Goal: Information Seeking & Learning: Learn about a topic

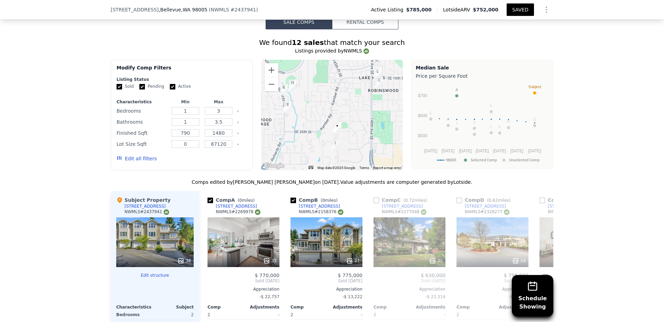
scroll to position [662, 0]
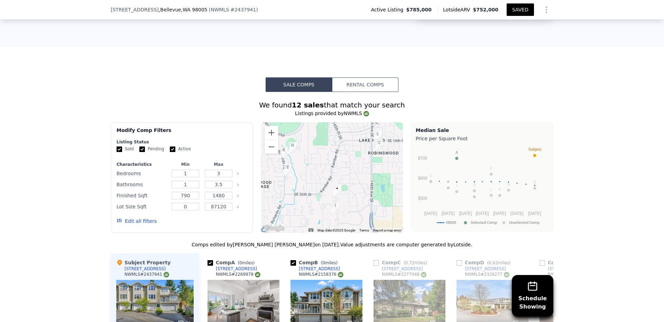
click at [144, 218] on button "Edit all filters" at bounding box center [137, 221] width 40 height 7
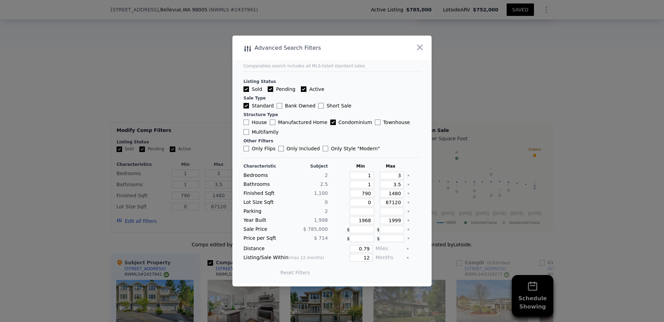
click at [248, 122] on input "House" at bounding box center [246, 123] width 6 height 6
checkbox input "true"
click at [375, 123] on input "Townhouse" at bounding box center [378, 123] width 6 height 6
checkbox input "true"
drag, startPoint x: 367, startPoint y: 221, endPoint x: 362, endPoint y: 221, distance: 5.2
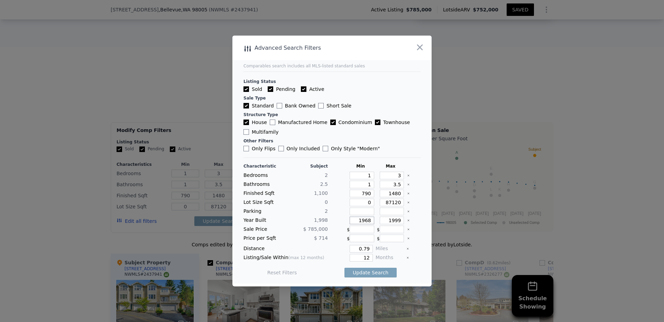
click at [362, 221] on input "1968" at bounding box center [362, 221] width 25 height 8
type input "1990"
click at [388, 223] on input "1999" at bounding box center [392, 221] width 25 height 8
type input "2025"
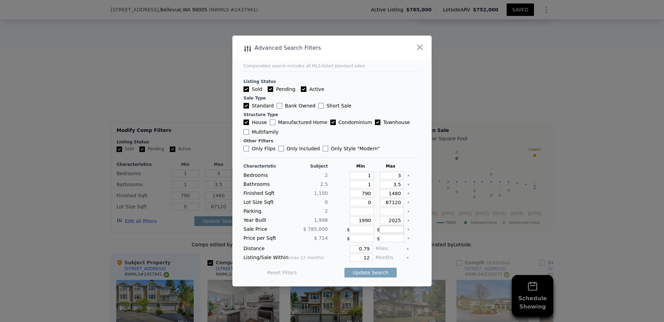
click at [387, 231] on input "number" at bounding box center [392, 230] width 25 height 8
type input "850000"
click at [355, 229] on input "number" at bounding box center [362, 230] width 25 height 8
type input "650000"
drag, startPoint x: 368, startPoint y: 249, endPoint x: 355, endPoint y: 251, distance: 13.6
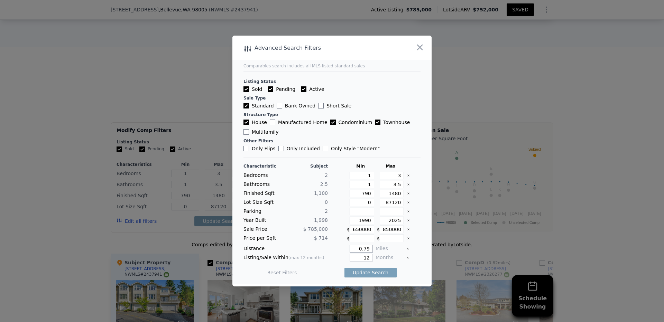
click at [355, 251] on input "0.79" at bounding box center [361, 249] width 23 height 8
click at [365, 251] on input "5" at bounding box center [361, 249] width 23 height 8
drag, startPoint x: 361, startPoint y: 250, endPoint x: 372, endPoint y: 250, distance: 10.7
click at [372, 250] on div "Distance 5 Miles" at bounding box center [331, 249] width 177 height 8
type input "3"
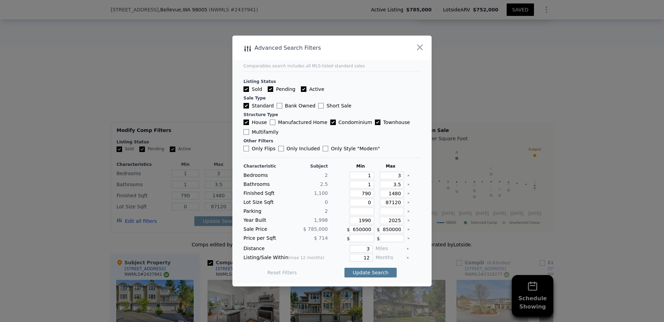
click at [371, 271] on button "Update Search" at bounding box center [370, 273] width 52 height 10
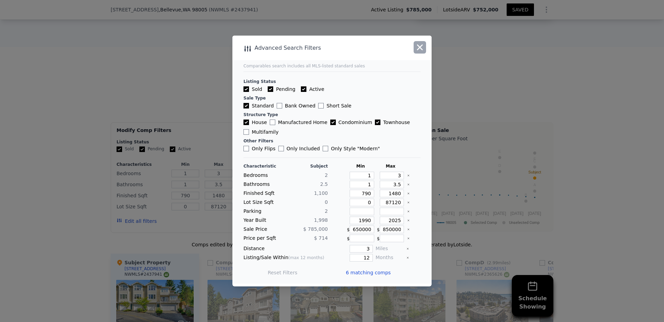
click at [420, 48] on icon "button" at bounding box center [420, 48] width 6 height 6
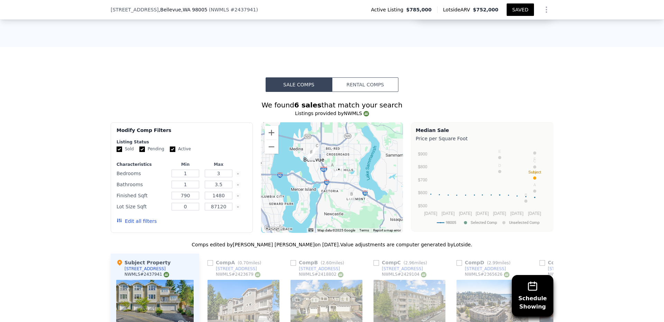
click at [117, 147] on input "Sold" at bounding box center [120, 150] width 6 height 6
checkbox input "false"
click at [223, 217] on button "Update Search" at bounding box center [220, 222] width 52 height 10
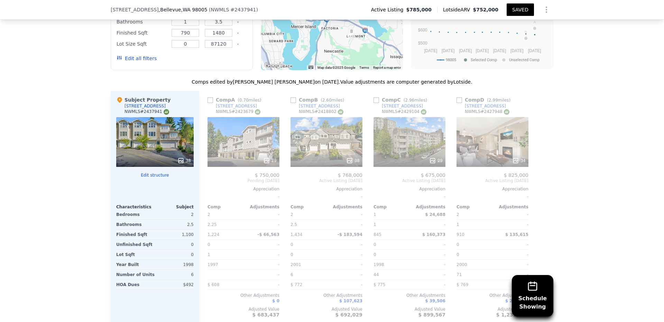
scroll to position [869, 0]
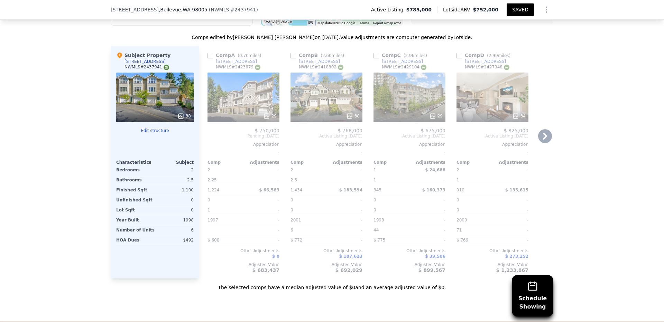
click at [540, 129] on icon at bounding box center [545, 136] width 14 height 14
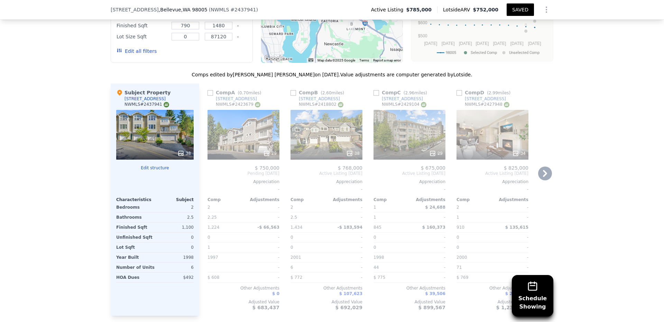
scroll to position [828, 0]
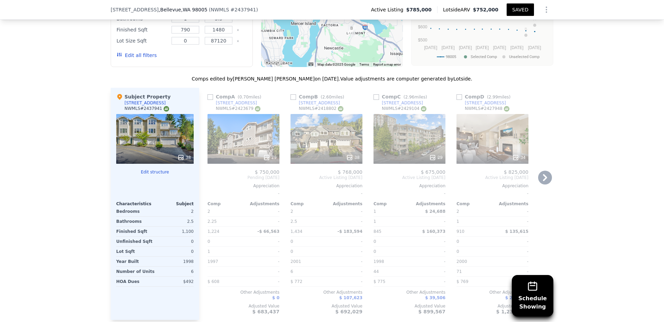
click at [537, 150] on div at bounding box center [542, 204] width 11 height 232
click at [543, 174] on icon at bounding box center [545, 177] width 4 height 7
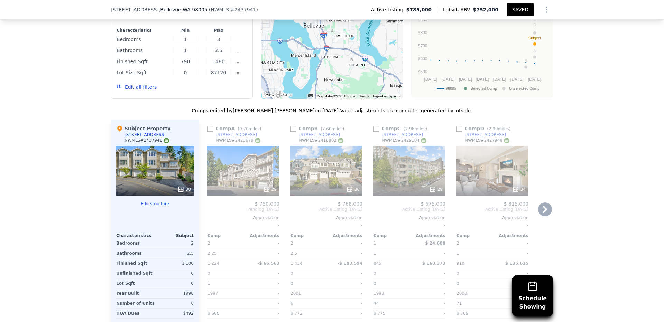
scroll to position [786, 0]
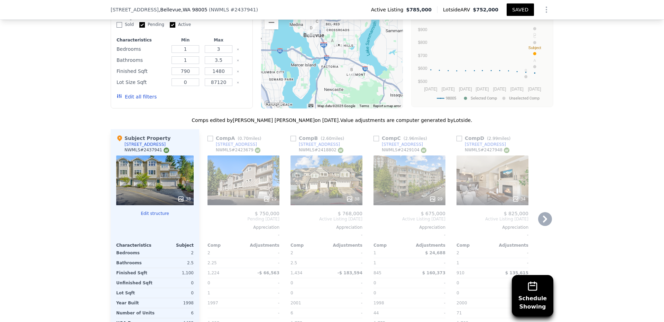
click at [545, 212] on icon at bounding box center [545, 219] width 14 height 14
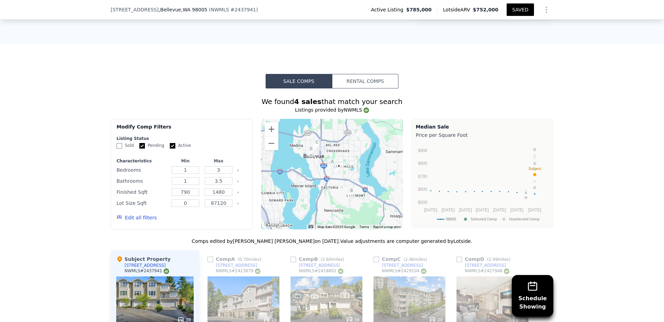
scroll to position [662, 0]
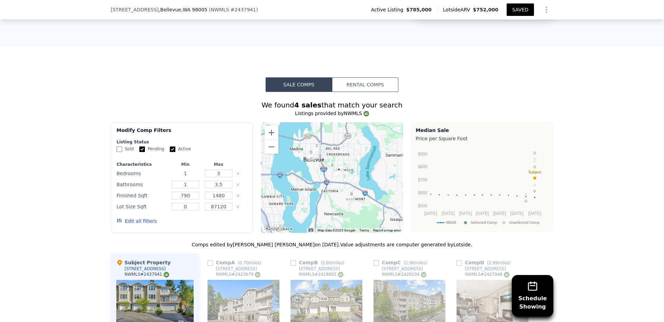
click at [190, 170] on input "1" at bounding box center [185, 174] width 27 height 8
type input "2"
click at [187, 181] on input "1" at bounding box center [185, 185] width 27 height 8
type input "2"
click at [211, 217] on button "Update Search" at bounding box center [220, 222] width 52 height 10
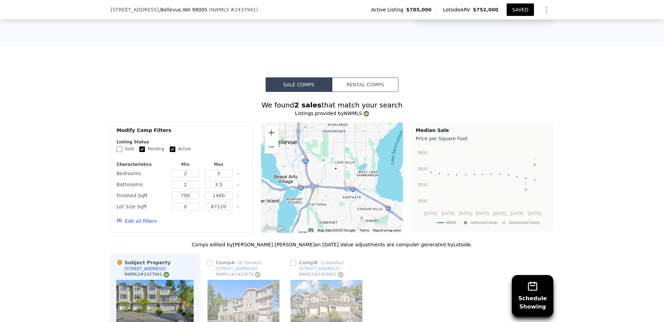
drag, startPoint x: 305, startPoint y: 130, endPoint x: 316, endPoint y: 151, distance: 23.2
click at [316, 151] on div at bounding box center [332, 177] width 142 height 111
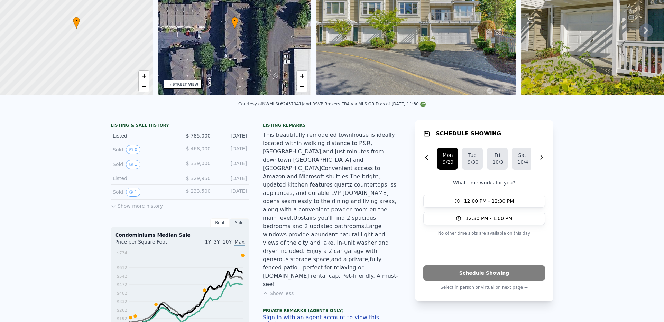
scroll to position [0, 0]
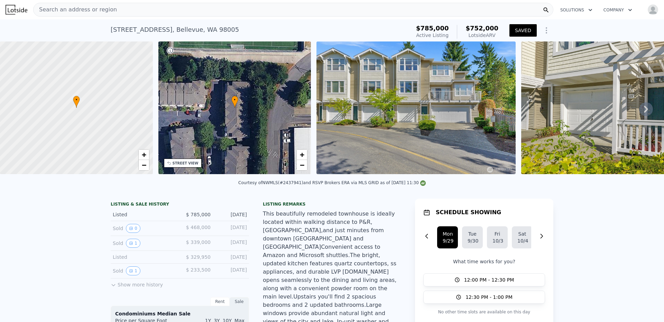
click at [546, 30] on icon "Show Options" at bounding box center [546, 30] width 8 height 8
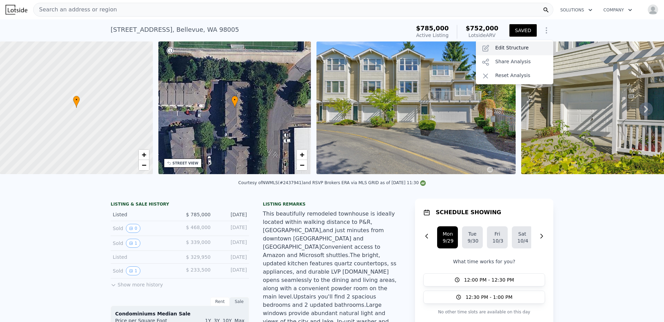
click at [518, 49] on div "Edit Structure" at bounding box center [514, 49] width 77 height 14
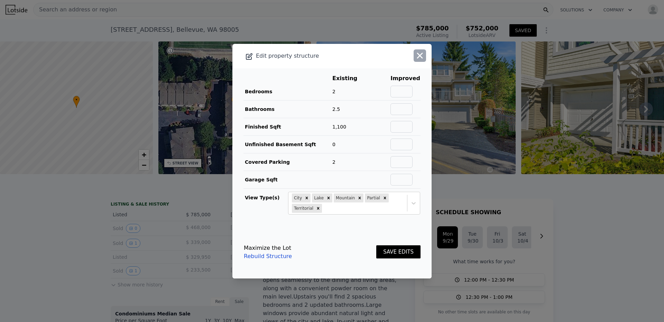
click at [417, 59] on icon "button" at bounding box center [420, 56] width 10 height 10
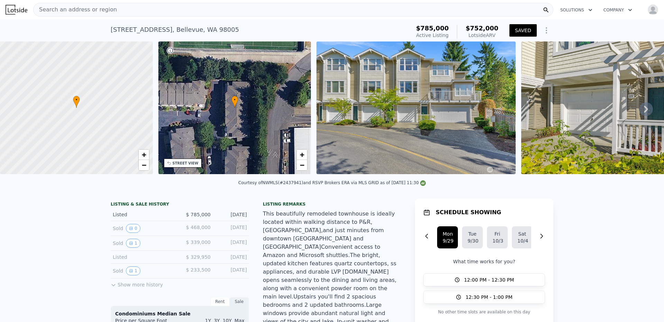
click at [545, 30] on icon "Show Options" at bounding box center [546, 30] width 8 height 8
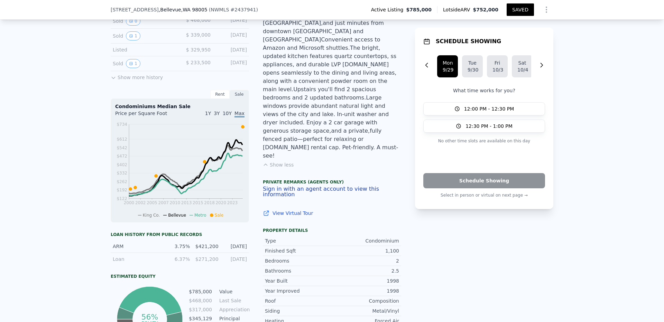
scroll to position [247, 0]
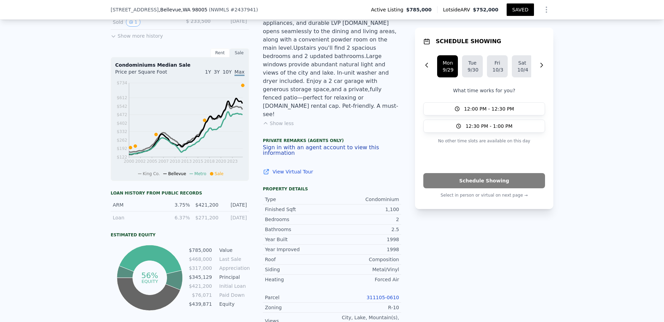
click at [218, 55] on div "Rent" at bounding box center [219, 52] width 19 height 9
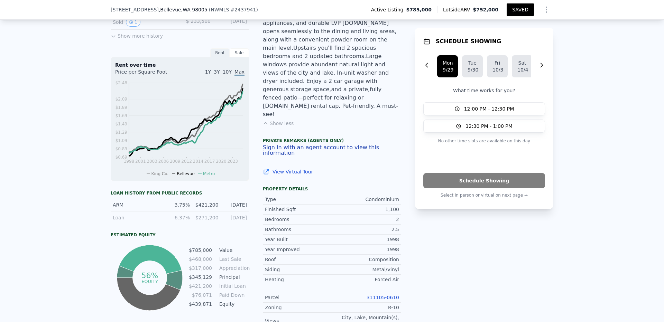
click at [235, 57] on div "Sale" at bounding box center [239, 52] width 19 height 9
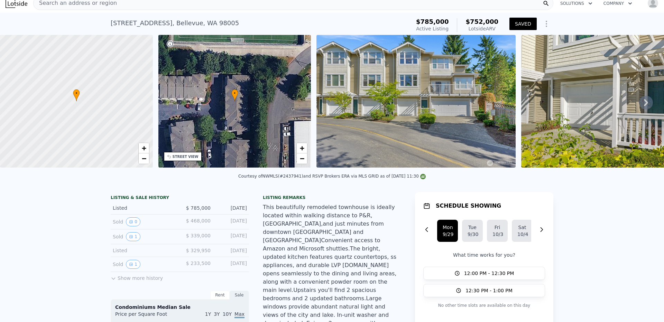
scroll to position [0, 0]
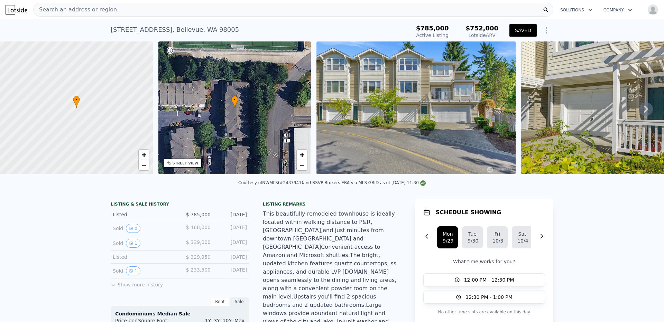
click at [627, 8] on icon "button" at bounding box center [630, 10] width 7 height 8
click at [587, 13] on icon "button" at bounding box center [590, 10] width 7 height 8
click at [627, 7] on icon "button" at bounding box center [630, 10] width 7 height 8
click at [583, 30] on div "[STREET_ADDRESS] Active at $785k (~ARV $752k ) $785,000 Active Listing $752,000…" at bounding box center [332, 30] width 664 height 22
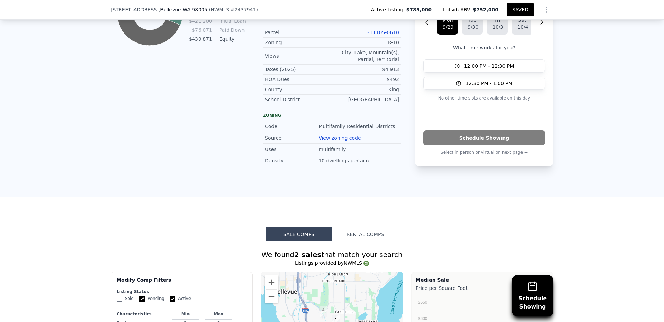
scroll to position [662, 0]
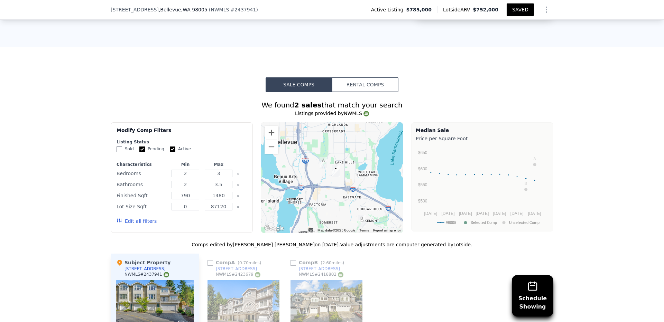
click at [148, 218] on button "Edit all filters" at bounding box center [137, 221] width 40 height 7
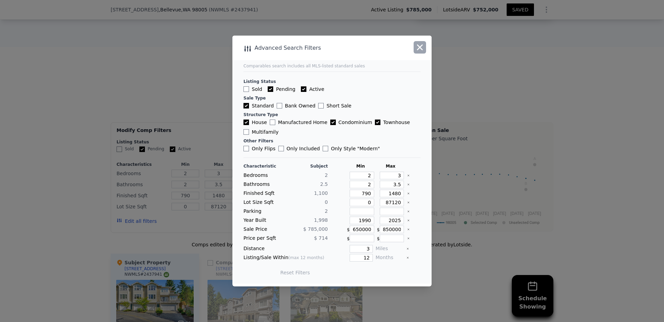
click at [423, 47] on icon "button" at bounding box center [420, 48] width 10 height 10
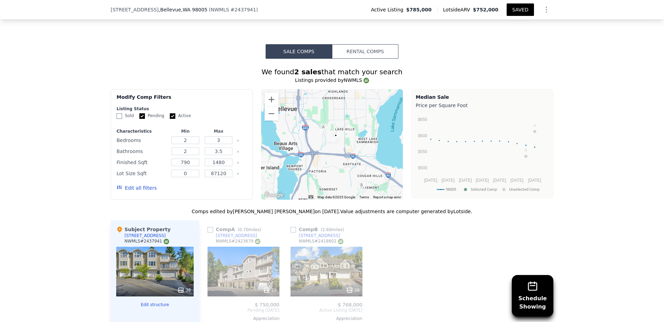
scroll to position [703, 0]
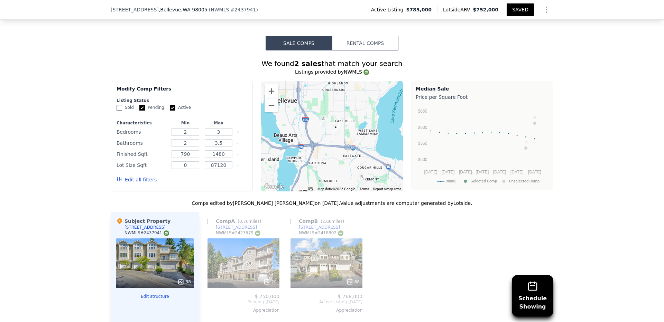
click at [146, 176] on button "Edit all filters" at bounding box center [137, 179] width 40 height 7
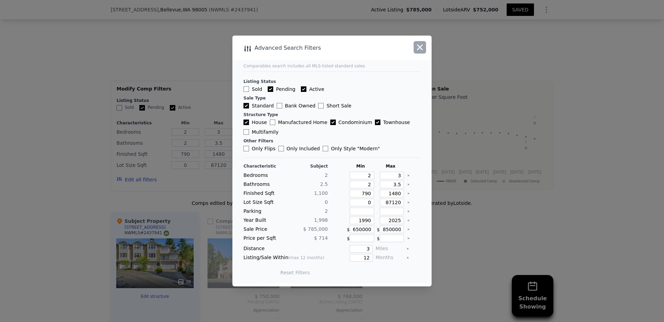
click at [415, 45] on icon "button" at bounding box center [420, 48] width 10 height 10
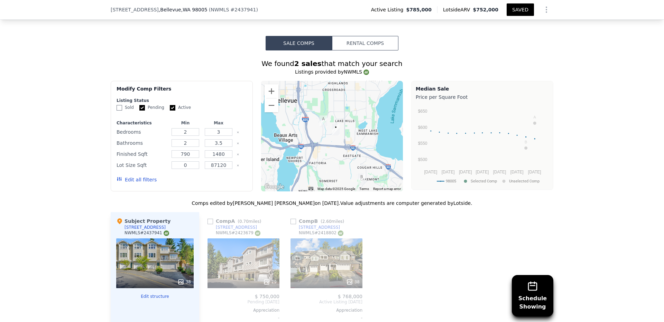
click at [139, 176] on button "Edit all filters" at bounding box center [137, 179] width 40 height 7
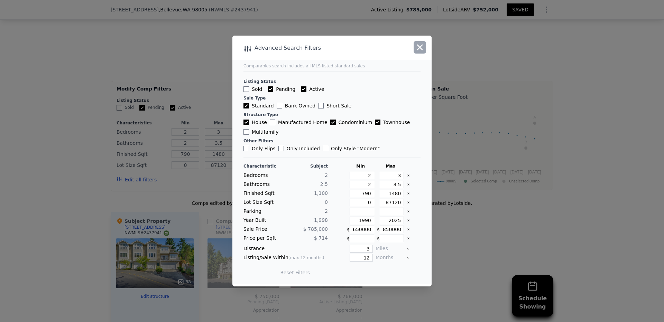
click at [424, 44] on icon "button" at bounding box center [420, 48] width 10 height 10
